Goal: Information Seeking & Learning: Learn about a topic

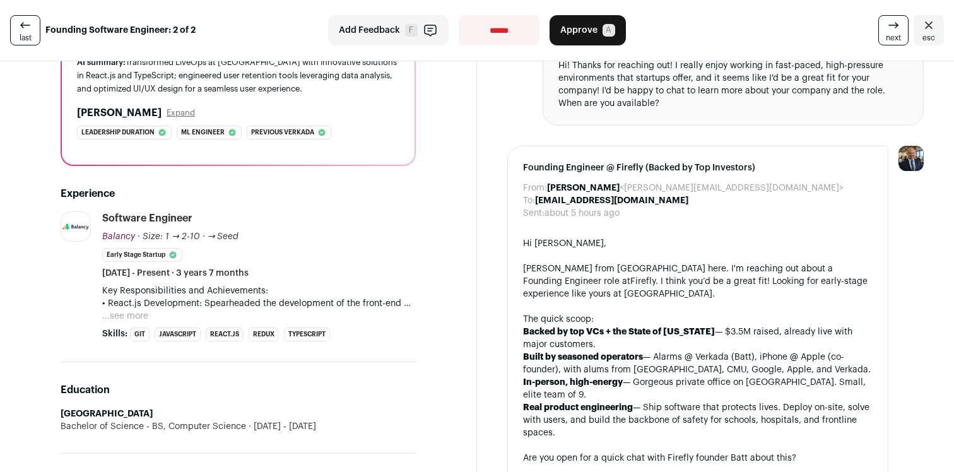
scroll to position [229, 0]
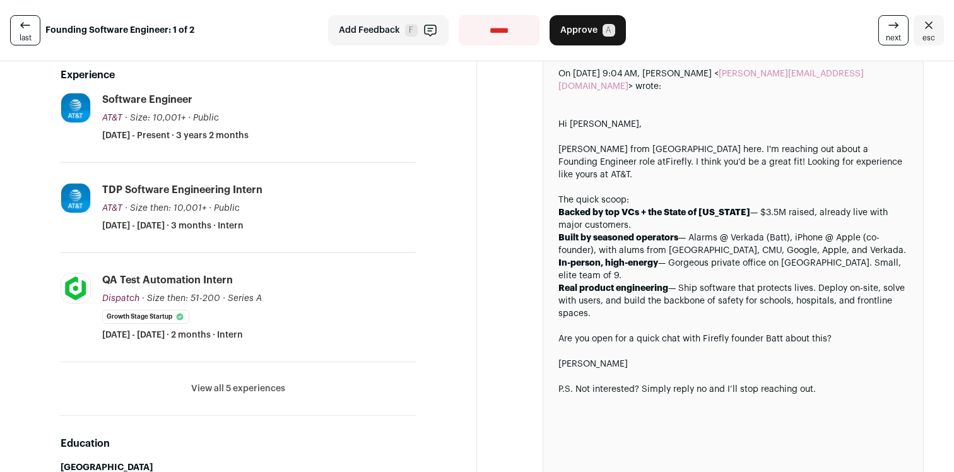
scroll to position [54, 0]
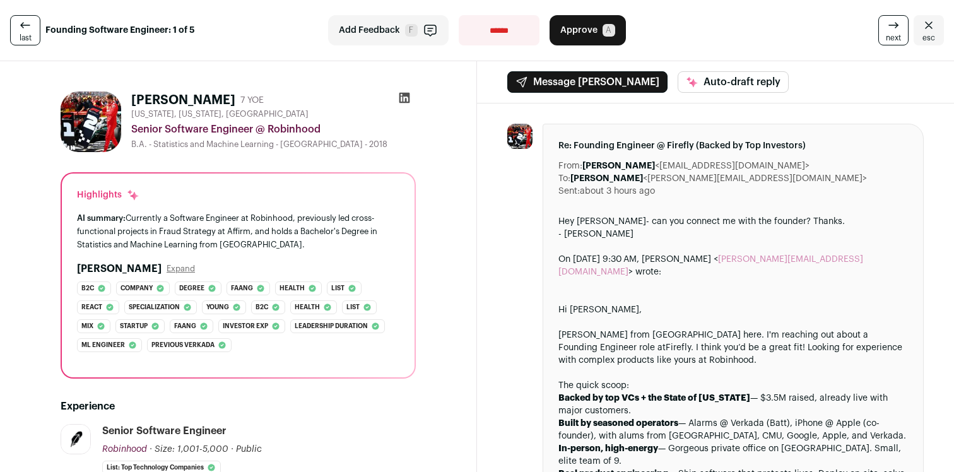
click at [407, 95] on icon at bounding box center [404, 98] width 11 height 11
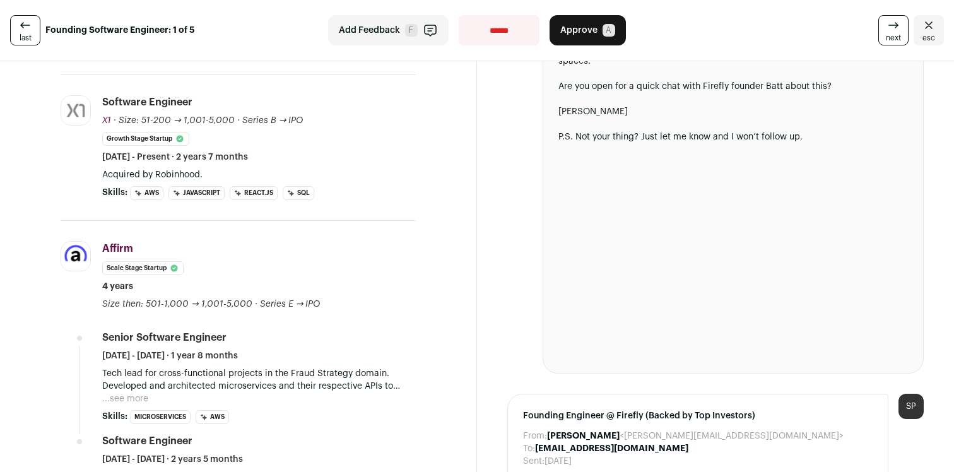
scroll to position [617, 0]
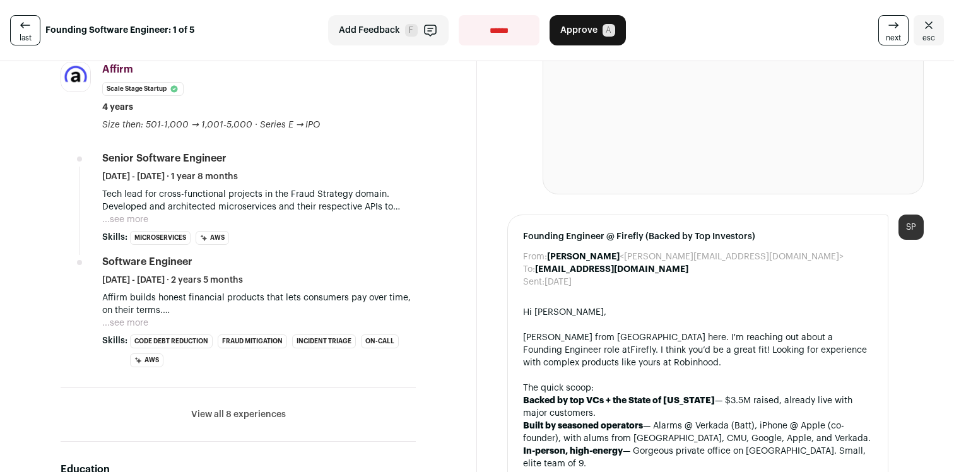
click at [141, 322] on button "...see more" at bounding box center [125, 323] width 46 height 13
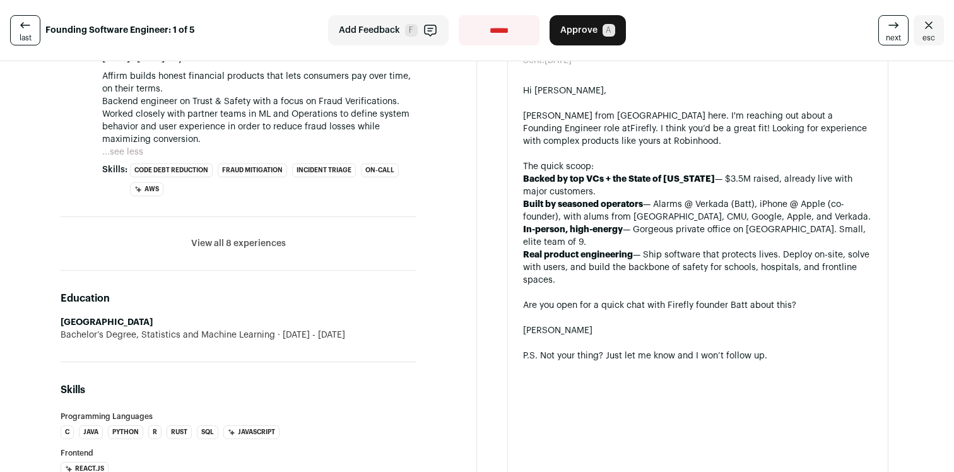
scroll to position [905, 0]
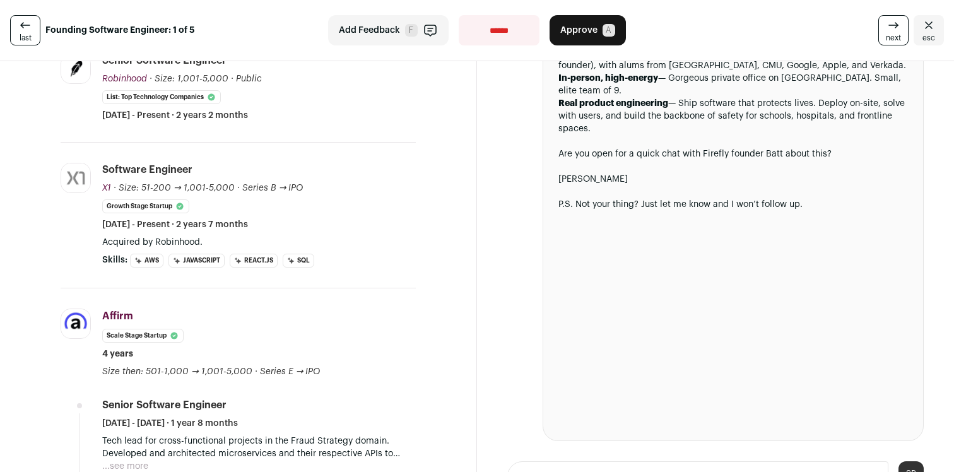
scroll to position [519, 0]
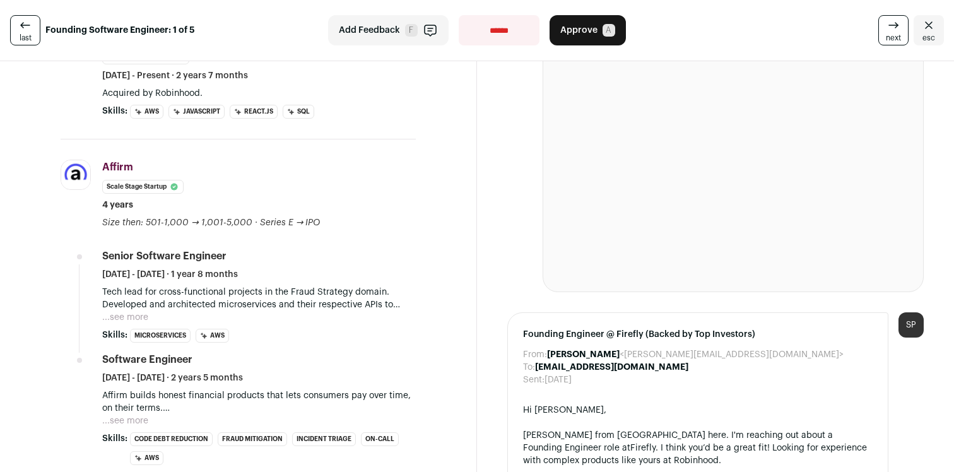
click at [120, 312] on button "...see more" at bounding box center [125, 317] width 46 height 13
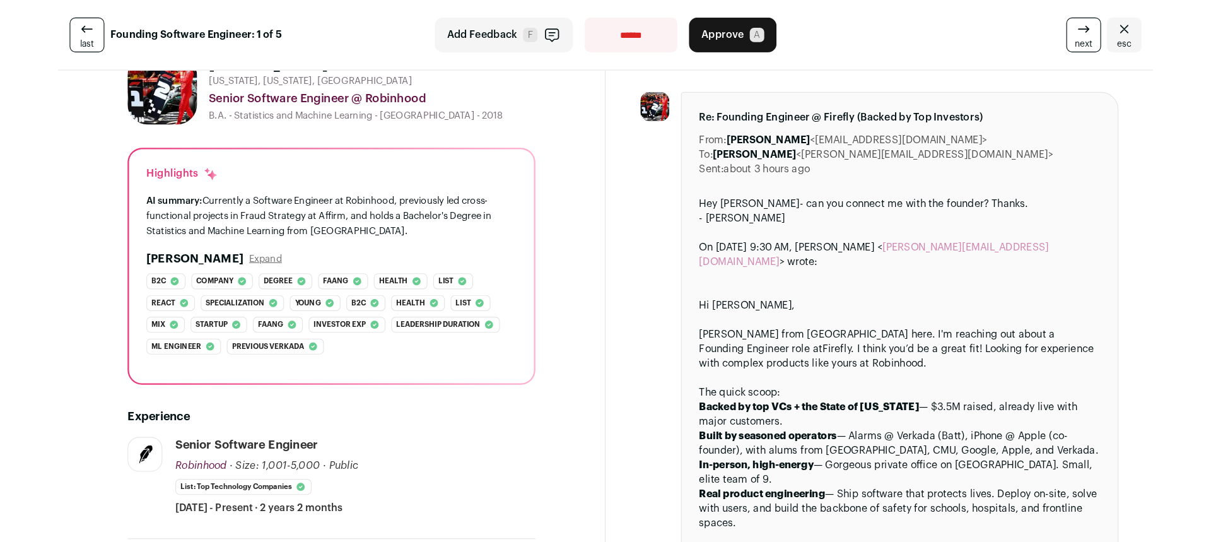
scroll to position [43, 0]
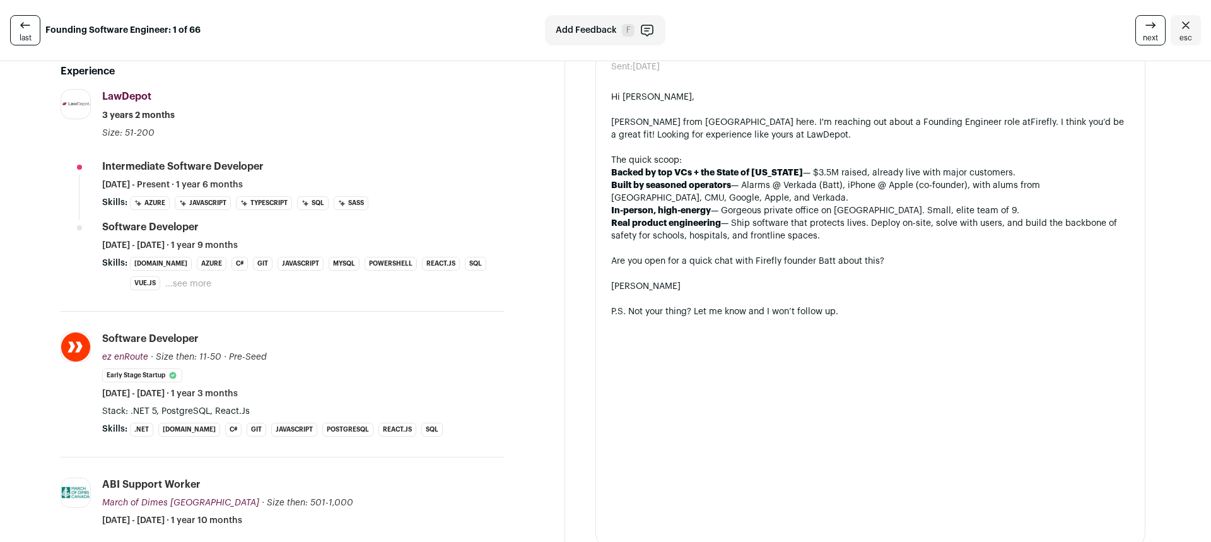
scroll to position [509, 0]
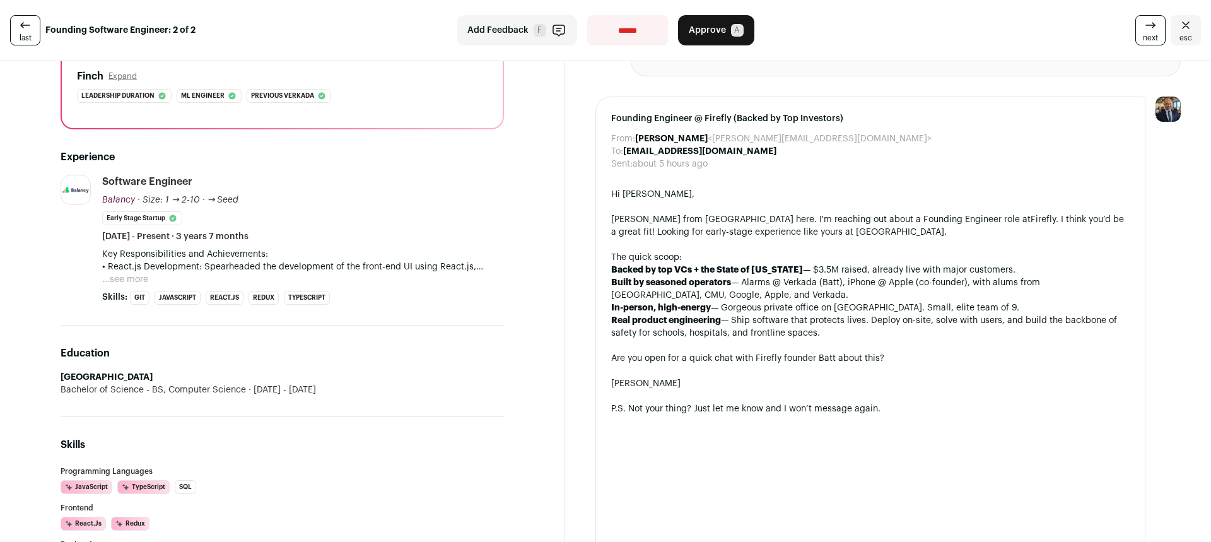
scroll to position [193, 0]
